Goal: Task Accomplishment & Management: Manage account settings

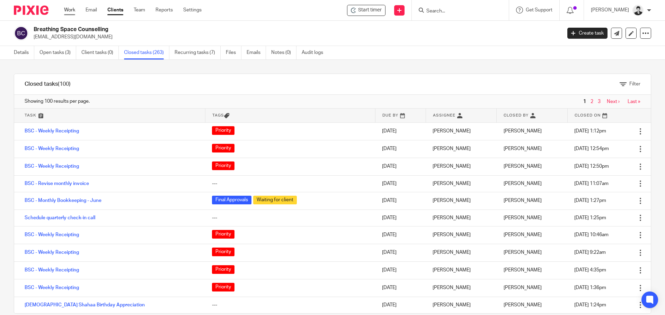
scroll to position [339, 0]
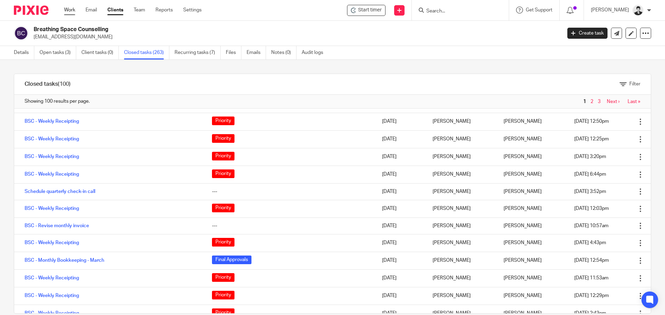
click at [73, 12] on link "Work" at bounding box center [69, 10] width 11 height 7
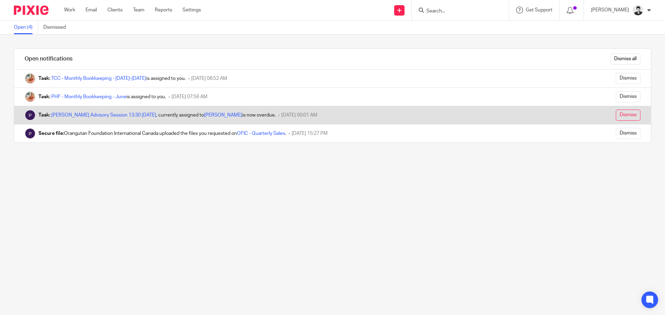
click at [616, 116] on input "Dismiss" at bounding box center [628, 115] width 25 height 11
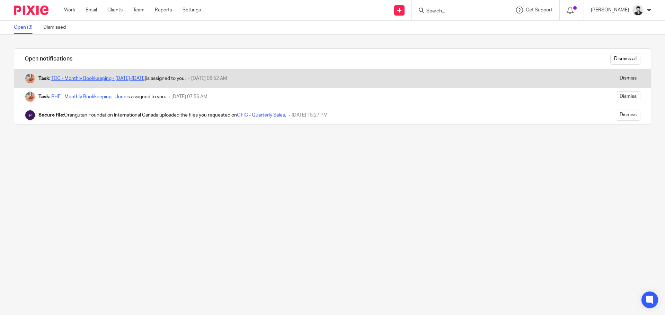
click at [105, 79] on link "TCC - Monthly Bookkeeping - [DATE]-[DATE]" at bounding box center [98, 78] width 95 height 5
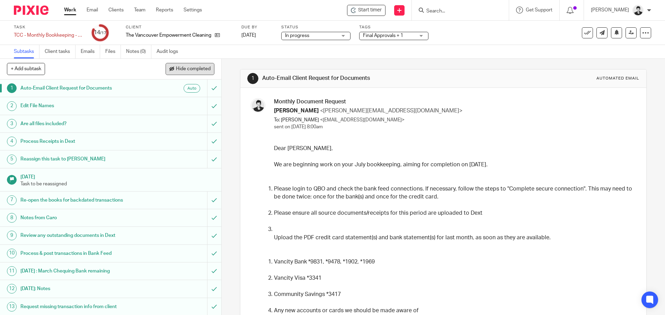
click at [204, 66] on button "Hide completed" at bounding box center [189, 69] width 49 height 12
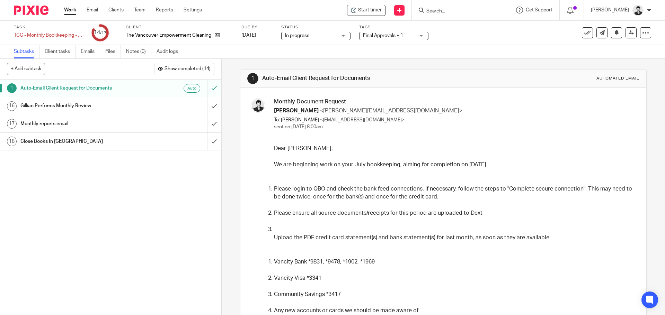
click at [147, 96] on link "1 Auto-Email Client Request for Documents Auto" at bounding box center [103, 88] width 207 height 17
click at [149, 104] on div "Gillian Performs Monthly Review" at bounding box center [110, 106] width 180 height 10
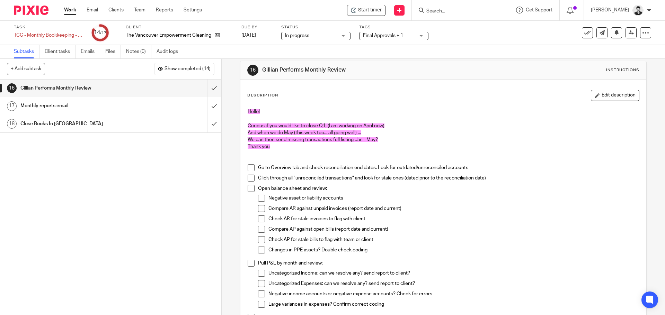
scroll to position [3, 0]
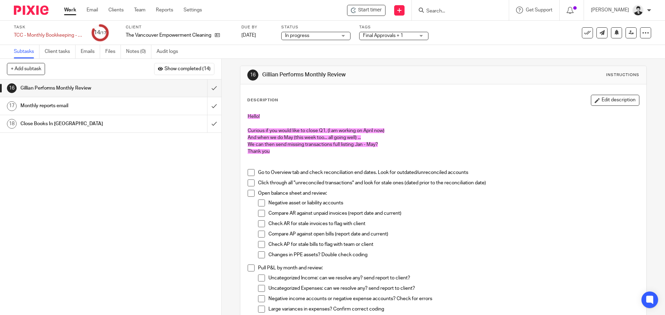
click at [330, 158] on p at bounding box center [443, 162] width 391 height 14
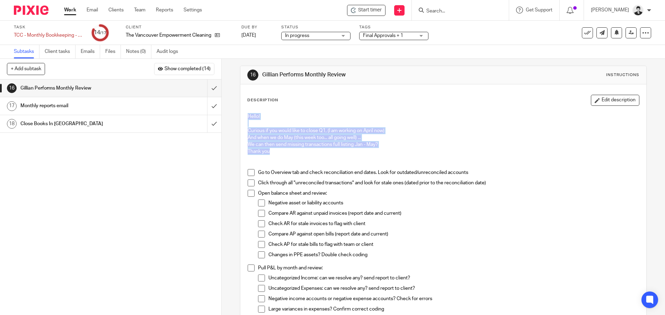
drag, startPoint x: 262, startPoint y: 146, endPoint x: 238, endPoint y: 112, distance: 42.5
click at [240, 112] on div "16 Gillian Performs Monthly Review Instructions Description Edit description He…" at bounding box center [443, 237] width 406 height 343
copy div "Hello! Curious if you would like to close Q1, (I am working on April now) And w…"
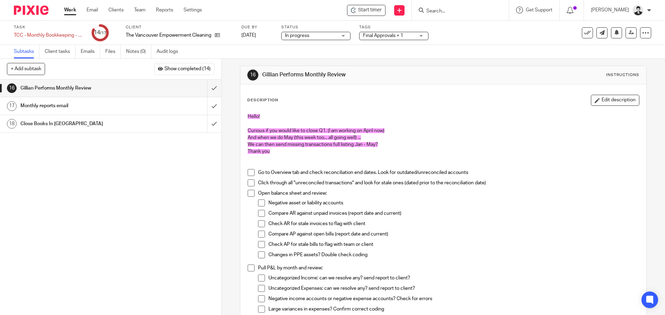
drag, startPoint x: 321, startPoint y: 168, endPoint x: 323, endPoint y: 163, distance: 4.6
click at [321, 167] on p at bounding box center [443, 162] width 391 height 14
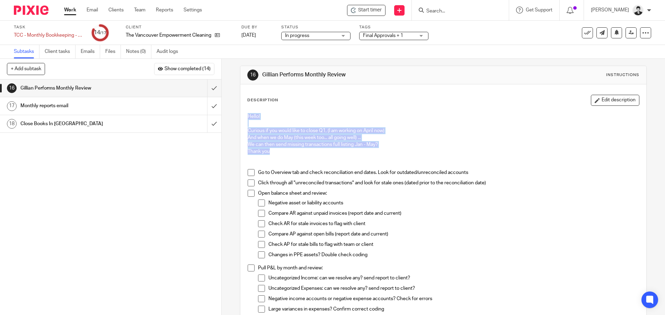
drag, startPoint x: 283, startPoint y: 154, endPoint x: 239, endPoint y: 118, distance: 57.1
click at [240, 118] on div "Description Edit description Hello! Curious if you would like to close Q1, (I a…" at bounding box center [442, 246] width 405 height 324
copy div "Hello! Curious if you would like to close Q1, (I am working on April now) And w…"
click at [248, 170] on span at bounding box center [251, 172] width 7 height 7
click at [251, 182] on span at bounding box center [251, 183] width 7 height 7
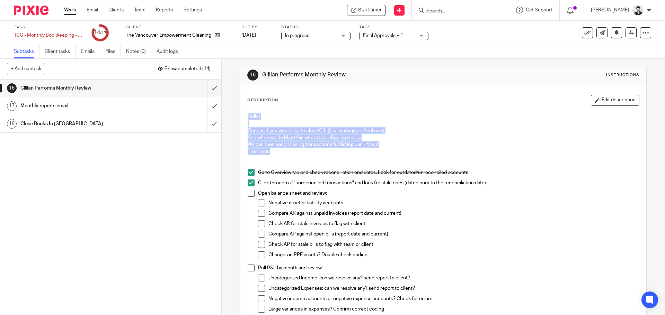
click at [258, 214] on span at bounding box center [261, 213] width 7 height 7
click at [259, 223] on span at bounding box center [261, 224] width 7 height 7
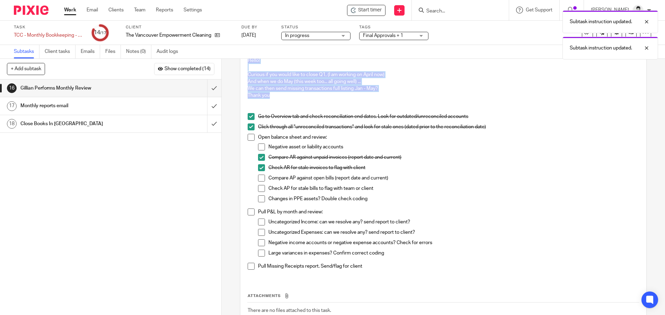
scroll to position [60, 0]
click at [530, 203] on div "Changes in PPE assets? Double check coding" at bounding box center [453, 200] width 370 height 10
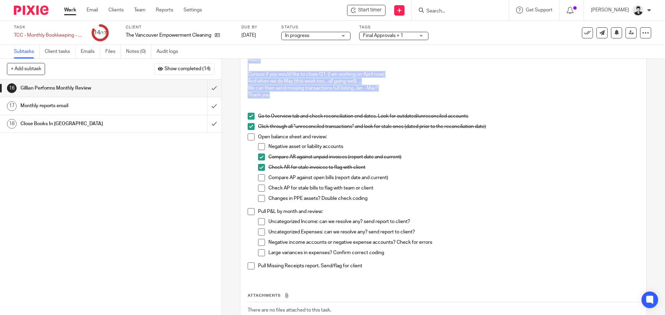
click at [258, 178] on span at bounding box center [261, 177] width 7 height 7
click at [258, 189] on span at bounding box center [261, 188] width 7 height 7
click at [258, 224] on span at bounding box center [261, 221] width 7 height 7
click at [264, 235] on li "Uncategorized Expenses: can we resolve any? send report to client?" at bounding box center [448, 234] width 380 height 10
click at [260, 232] on span at bounding box center [261, 232] width 7 height 7
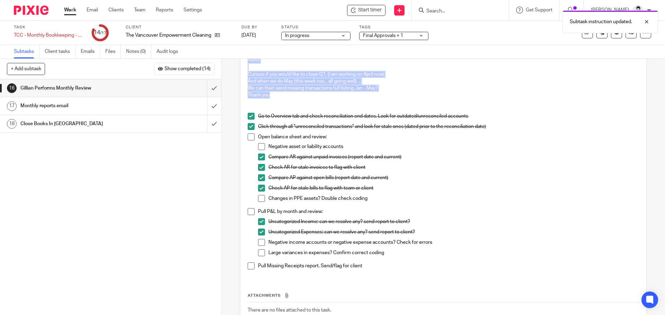
click at [260, 242] on span at bounding box center [261, 242] width 7 height 7
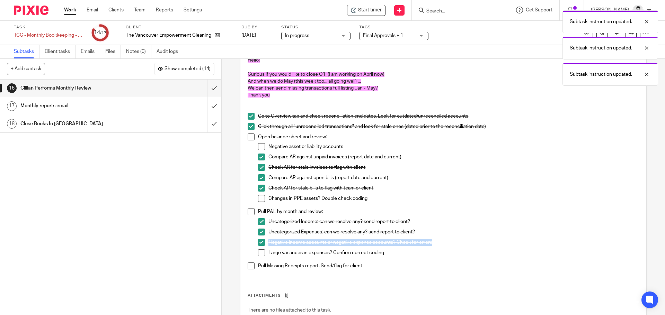
click at [251, 212] on span at bounding box center [251, 211] width 7 height 7
click at [261, 252] on span at bounding box center [261, 253] width 7 height 7
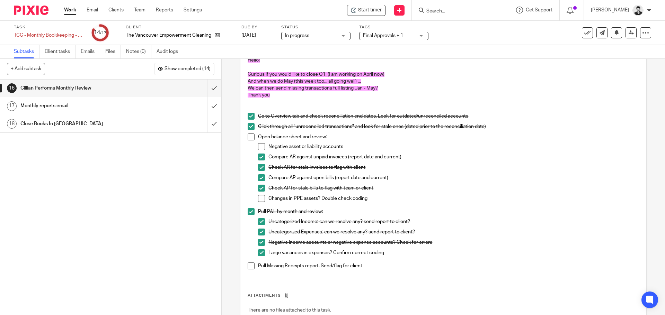
click at [260, 198] on span at bounding box center [261, 198] width 7 height 7
click at [259, 147] on span at bounding box center [261, 146] width 7 height 7
click at [248, 135] on span at bounding box center [251, 137] width 7 height 7
click at [205, 88] on input "submit" at bounding box center [110, 88] width 221 height 17
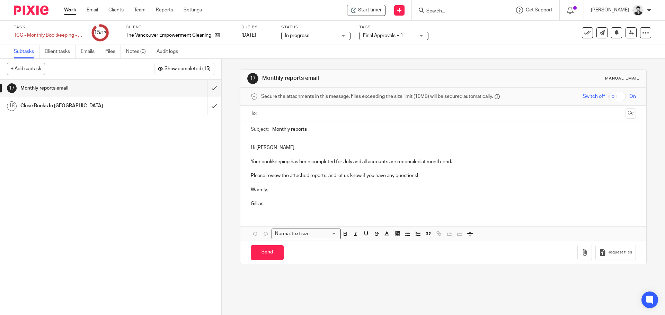
click at [346, 164] on p "Your bookkeeping has been completed for July and all accounts are reconciled at…" at bounding box center [443, 162] width 385 height 7
click at [302, 113] on input "text" at bounding box center [442, 114] width 359 height 8
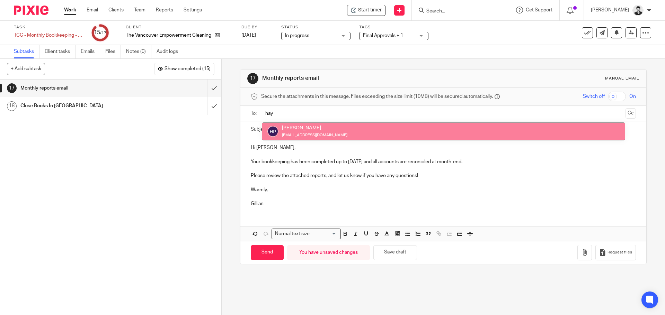
type input "hay"
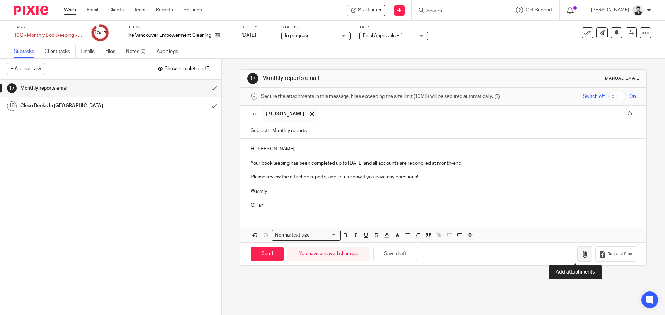
click at [581, 257] on icon "button" at bounding box center [584, 254] width 7 height 7
click at [581, 255] on icon "button" at bounding box center [584, 254] width 7 height 7
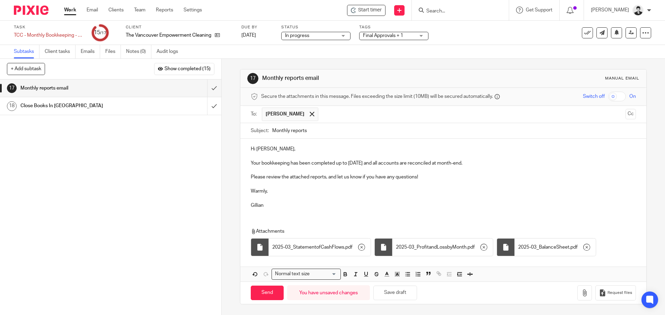
click at [485, 162] on p "Your bookkeeping has been completed up to March 31, 2025 and all accounts are r…" at bounding box center [443, 163] width 385 height 7
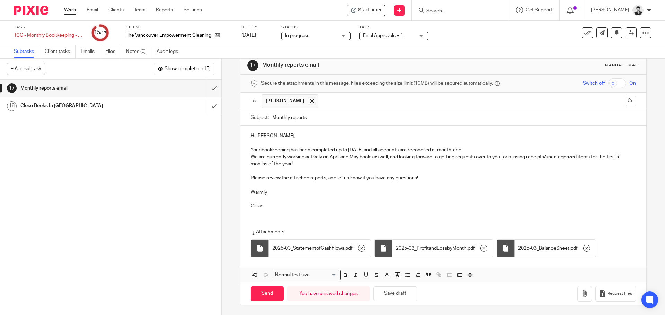
scroll to position [14, 0]
click at [253, 291] on input "Send" at bounding box center [267, 293] width 33 height 15
type input "Sent"
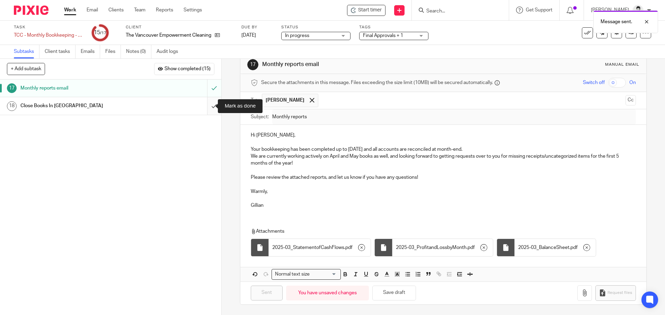
click at [208, 110] on input "submit" at bounding box center [110, 105] width 221 height 17
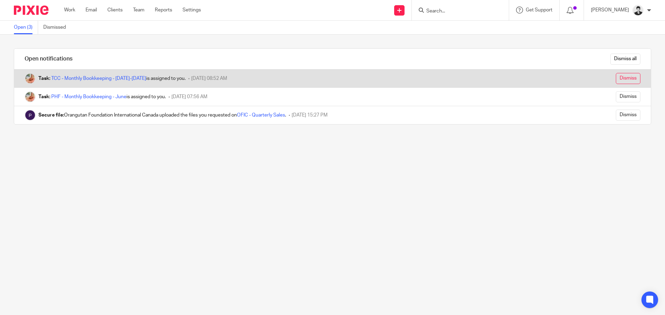
click at [626, 82] on input "Dismiss" at bounding box center [628, 78] width 25 height 11
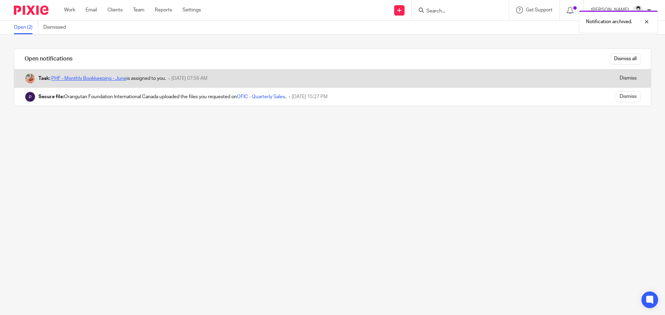
click at [108, 79] on link "PHF - Monthly Bookkeeping - June" at bounding box center [88, 78] width 75 height 5
click at [622, 78] on input "Dismiss" at bounding box center [628, 78] width 25 height 11
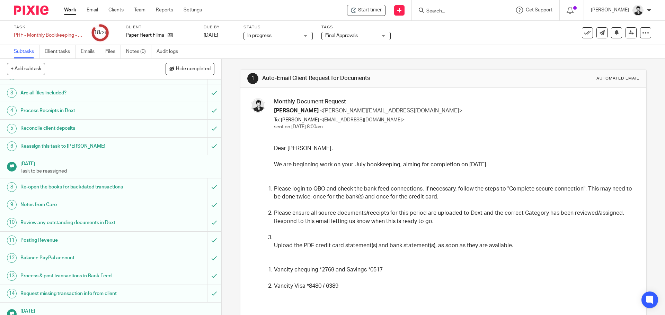
scroll to position [154, 0]
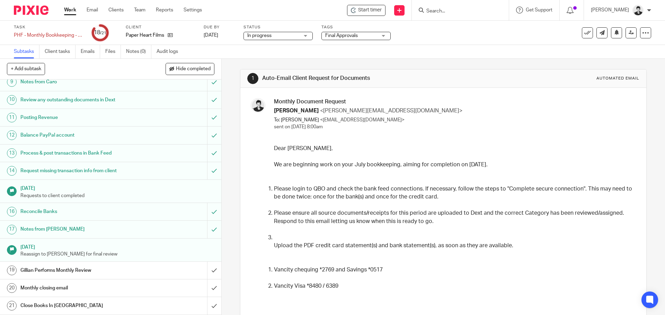
click at [53, 268] on h1 "Gillian Performs Monthly Review" at bounding box center [80, 271] width 120 height 10
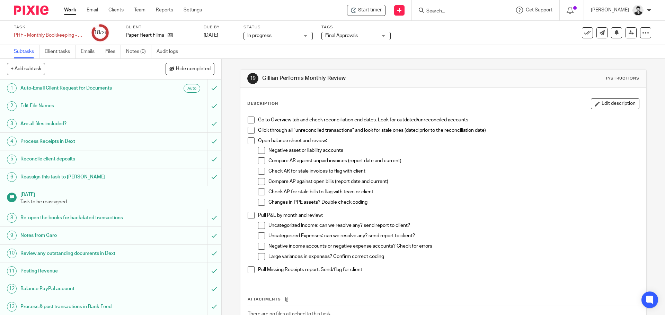
click at [250, 119] on span at bounding box center [251, 120] width 7 height 7
click at [249, 128] on span at bounding box center [251, 130] width 7 height 7
click at [262, 201] on span at bounding box center [261, 202] width 7 height 7
click at [262, 163] on span at bounding box center [261, 161] width 7 height 7
click at [262, 170] on span at bounding box center [261, 171] width 7 height 7
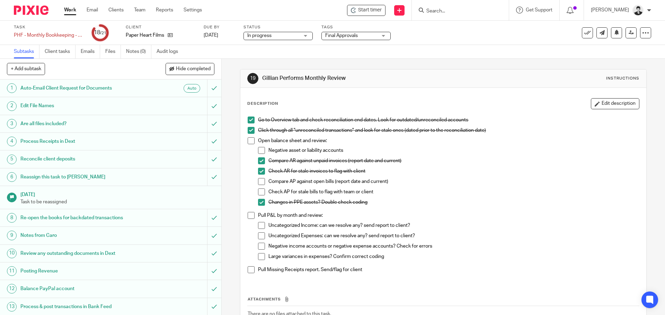
click at [258, 191] on span at bounding box center [261, 192] width 7 height 7
click at [255, 182] on li "Open balance sheet and review: Negative asset or liability accounts Compare AR …" at bounding box center [443, 174] width 391 height 75
click at [260, 182] on span at bounding box center [261, 181] width 7 height 7
click at [258, 150] on span at bounding box center [261, 150] width 7 height 7
click at [249, 142] on span at bounding box center [251, 140] width 7 height 7
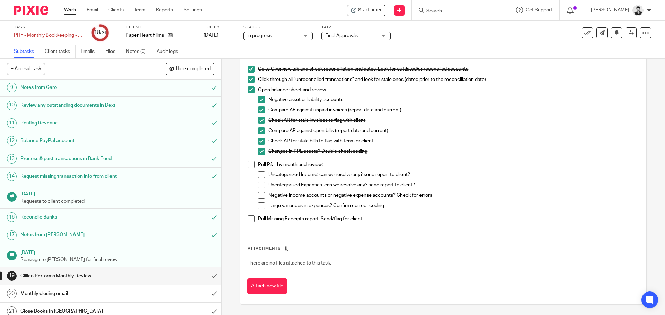
scroll to position [154, 0]
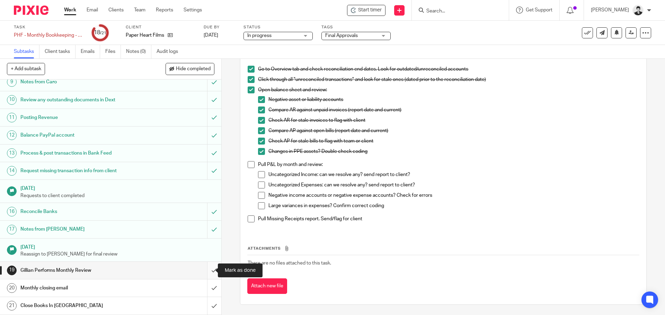
click at [206, 269] on input "submit" at bounding box center [110, 270] width 221 height 17
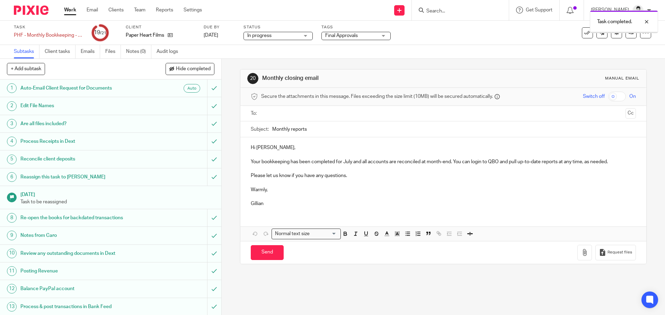
click at [288, 110] on input "text" at bounding box center [442, 114] width 359 height 8
click at [296, 150] on p "Hi [PERSON_NAME]," at bounding box center [443, 149] width 385 height 7
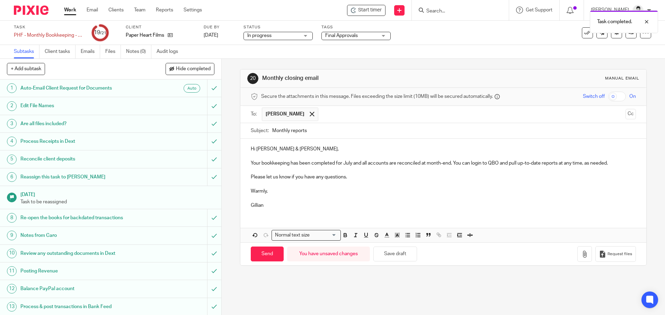
click at [347, 163] on p "Your bookkeeping has been completed for July and all accounts are reconciled at…" at bounding box center [443, 163] width 385 height 7
click at [273, 256] on input "Send" at bounding box center [267, 254] width 33 height 15
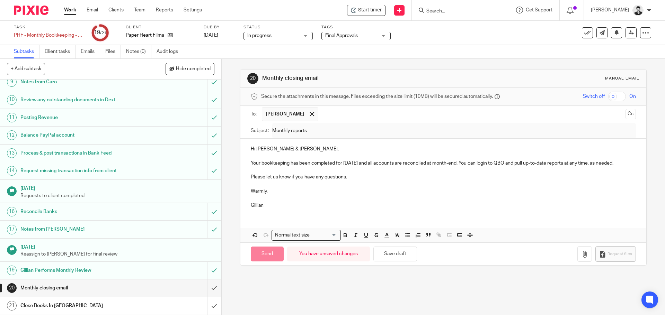
type input "Sent"
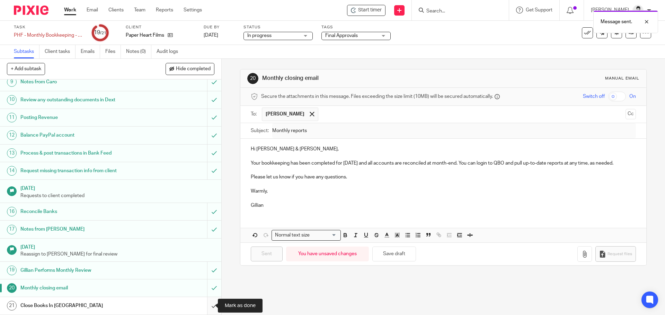
click at [204, 311] on input "submit" at bounding box center [110, 305] width 221 height 17
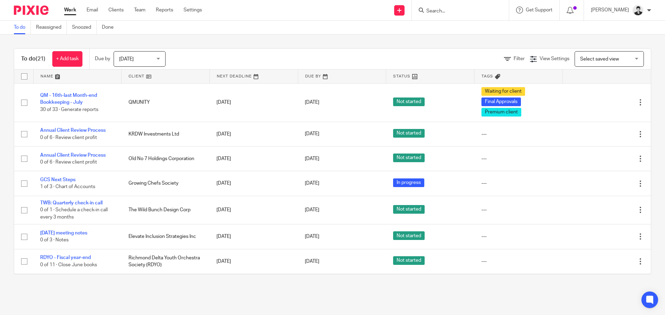
click at [460, 11] on input "Search" at bounding box center [456, 11] width 62 height 6
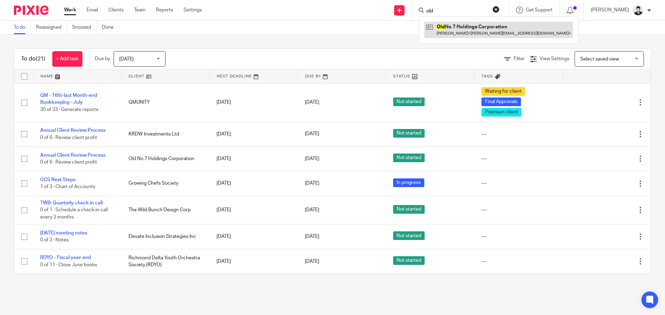
type input "old"
click at [476, 28] on link at bounding box center [498, 30] width 149 height 16
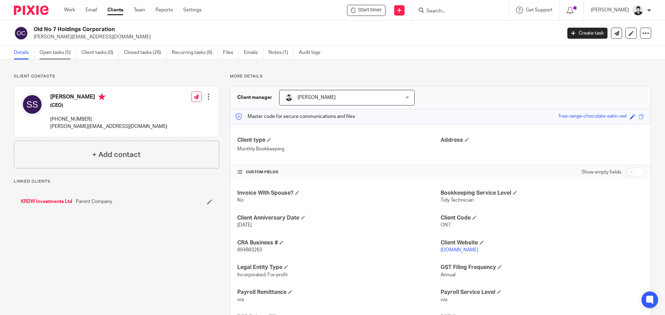
click at [73, 51] on link "Open tasks (5)" at bounding box center [57, 53] width 37 height 14
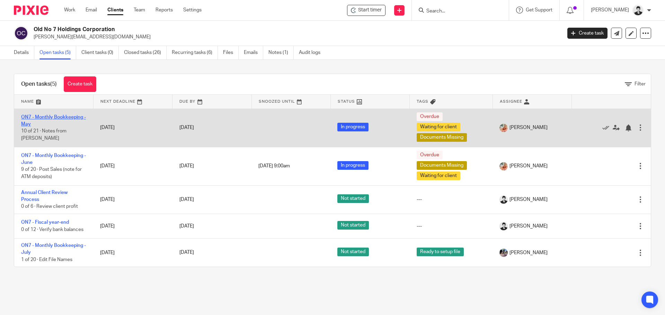
click at [57, 120] on link "ON7 - Monthly Bookkeeping - May" at bounding box center [53, 121] width 65 height 12
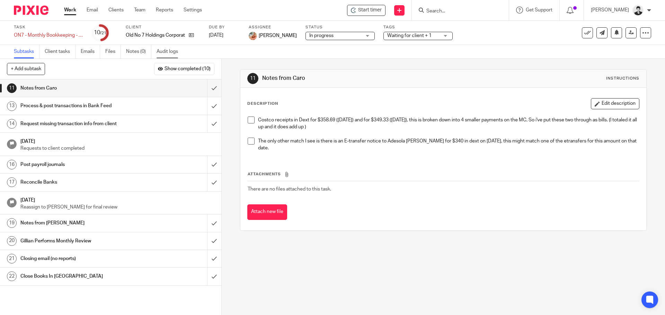
click at [164, 50] on link "Audit logs" at bounding box center [169, 52] width 27 height 14
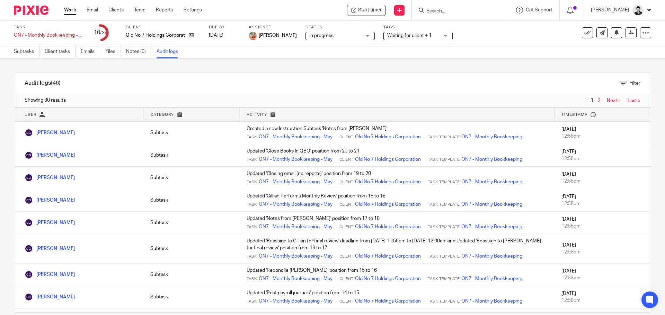
click at [64, 10] on div "Work Email Clients Team Reports Settings Work Email Clients Team Reports Settin…" at bounding box center [134, 10] width 155 height 20
click at [70, 11] on link "Work" at bounding box center [70, 10] width 12 height 7
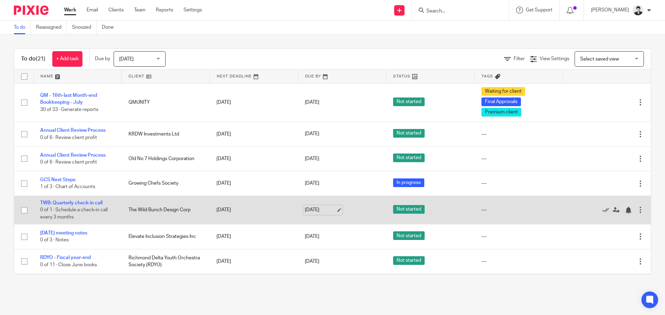
click at [318, 213] on link "[DATE]" at bounding box center [320, 210] width 31 height 7
click at [65, 203] on link "TWB: Quarterly check-in call" at bounding box center [71, 203] width 62 height 5
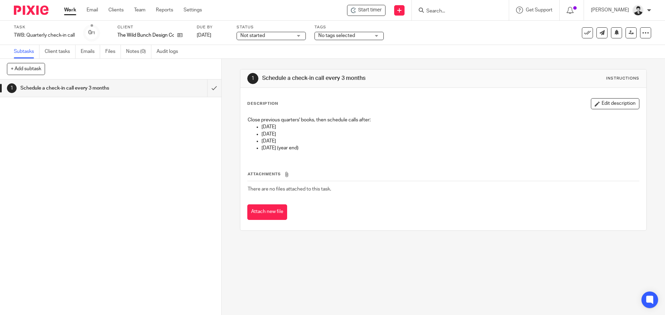
drag, startPoint x: 27, startPoint y: 71, endPoint x: 55, endPoint y: 81, distance: 29.9
click at [27, 71] on button "+ Add subtask" at bounding box center [26, 69] width 38 height 12
type input "l"
type input "Client to book"
click at [202, 69] on p "+ Add" at bounding box center [204, 69] width 20 height 12
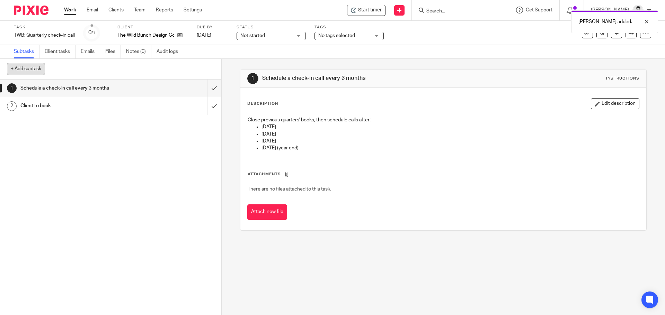
click at [37, 71] on button "+ Add subtask" at bounding box center [26, 69] width 38 height 12
type input "Notes"
click at [208, 65] on p "+ Add" at bounding box center [204, 69] width 20 height 12
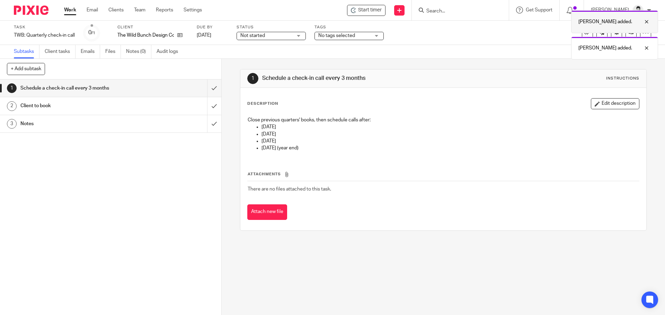
click at [596, 26] on div "Subtask added." at bounding box center [614, 21] width 87 height 23
click at [598, 49] on p "Subtask added." at bounding box center [605, 48] width 54 height 7
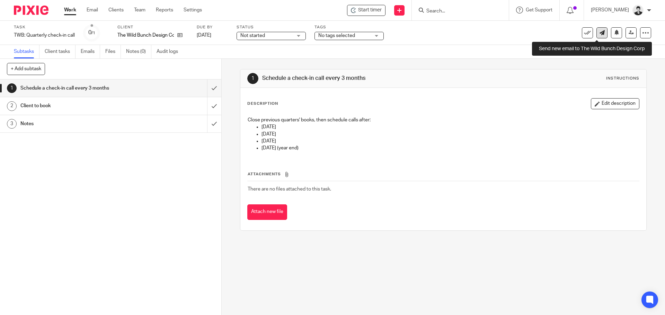
click at [599, 34] on icon at bounding box center [601, 32] width 5 height 5
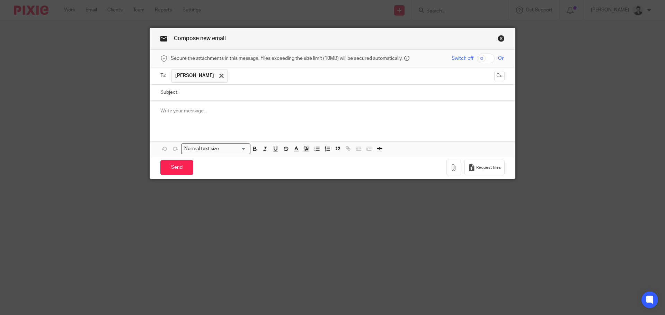
click at [244, 73] on input "text" at bounding box center [361, 76] width 260 height 14
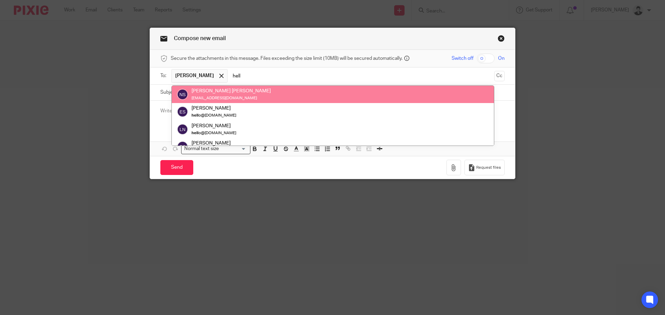
type input "hell"
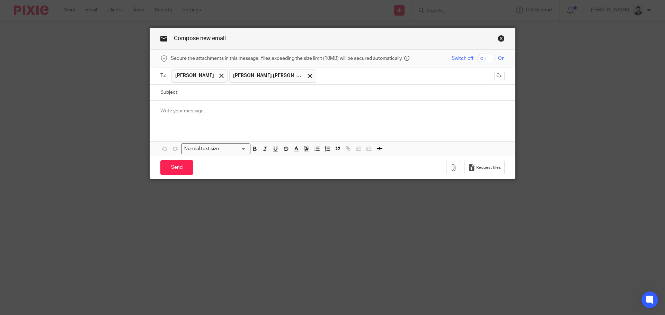
click at [215, 93] on input "Subject:" at bounding box center [343, 93] width 323 height 16
type input "Quarterly check-in"
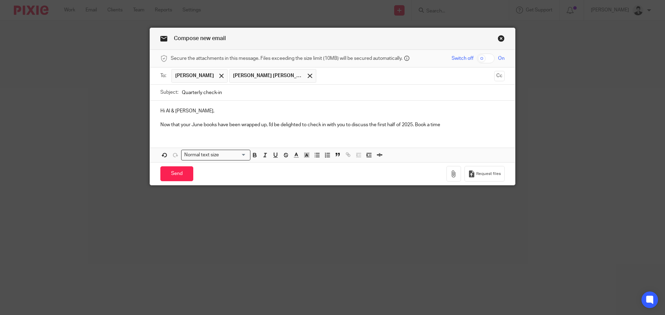
click at [498, 36] on link "Close this dialog window" at bounding box center [500, 39] width 7 height 9
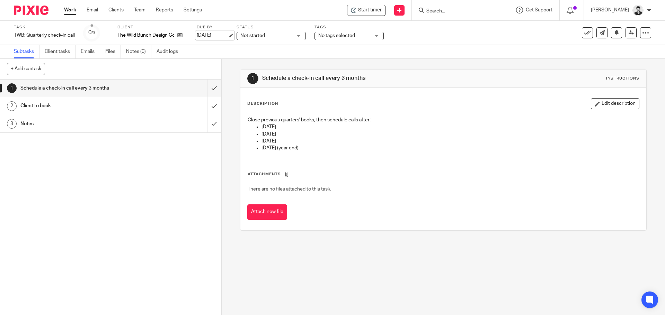
click at [217, 35] on link "Aug 21, 2025" at bounding box center [212, 35] width 31 height 7
click at [63, 14] on div "Work Email Clients Team Reports Settings Work Email Clients Team Reports Settin…" at bounding box center [134, 10] width 155 height 20
click at [63, 18] on div "Work Email Clients Team Reports Settings Work Email Clients Team Reports Settin…" at bounding box center [134, 10] width 155 height 20
click at [64, 9] on link "Work" at bounding box center [70, 10] width 12 height 7
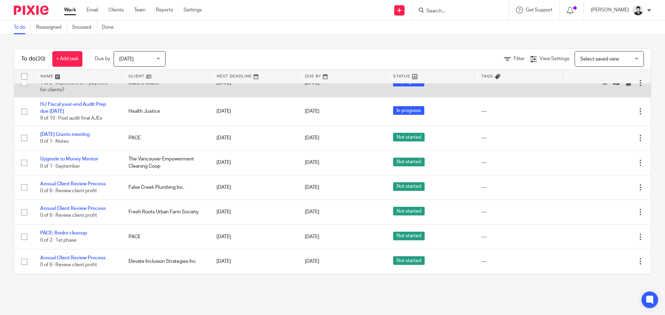
scroll to position [280, 0]
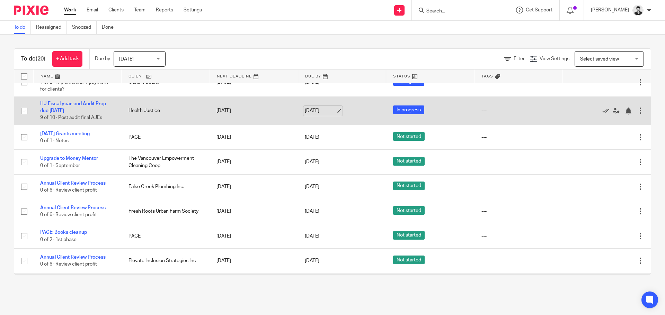
click at [317, 114] on link "[DATE]" at bounding box center [320, 110] width 31 height 7
